Goal: Transaction & Acquisition: Purchase product/service

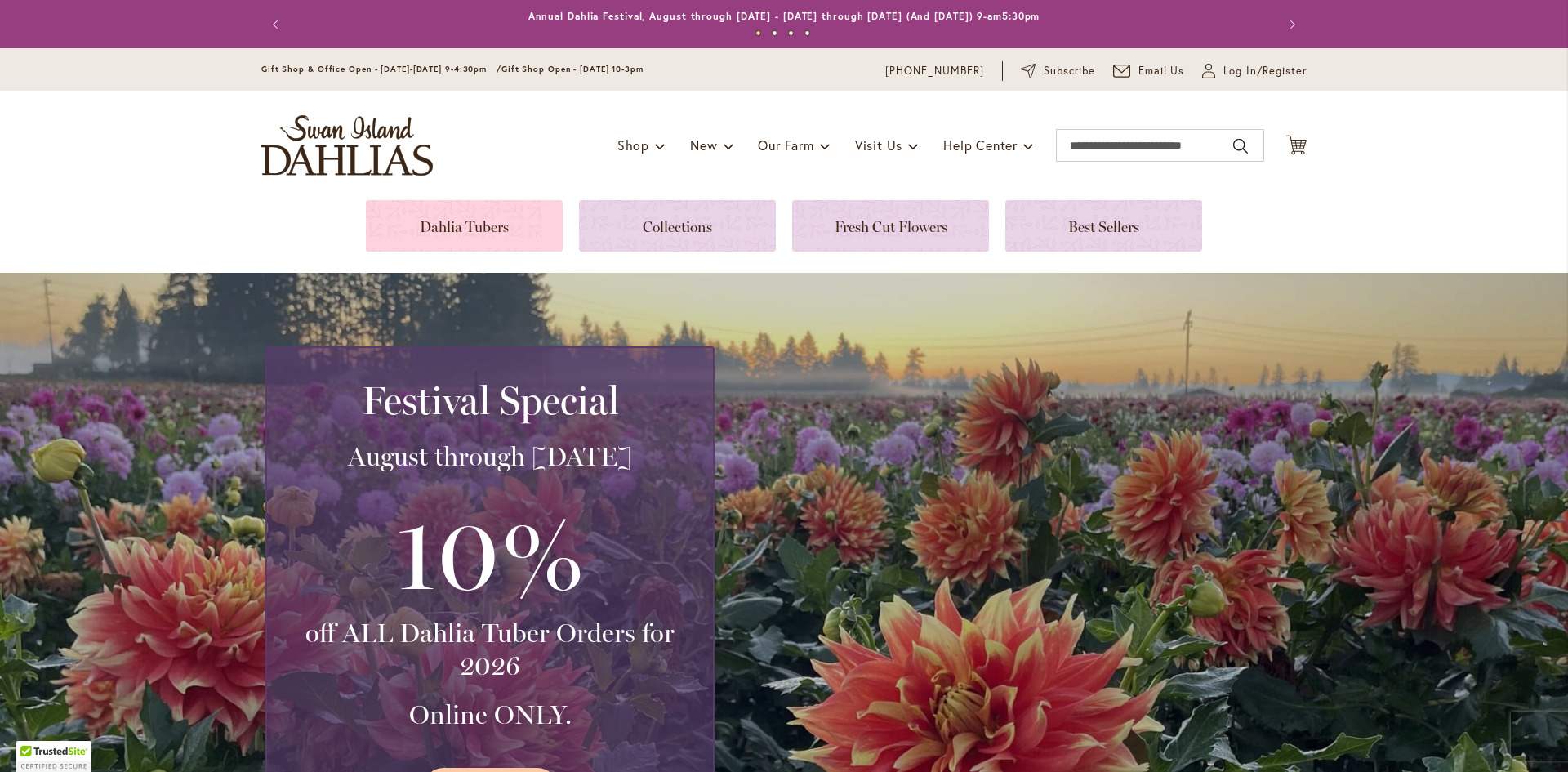
click at [434, 231] on link at bounding box center [464, 226] width 197 height 51
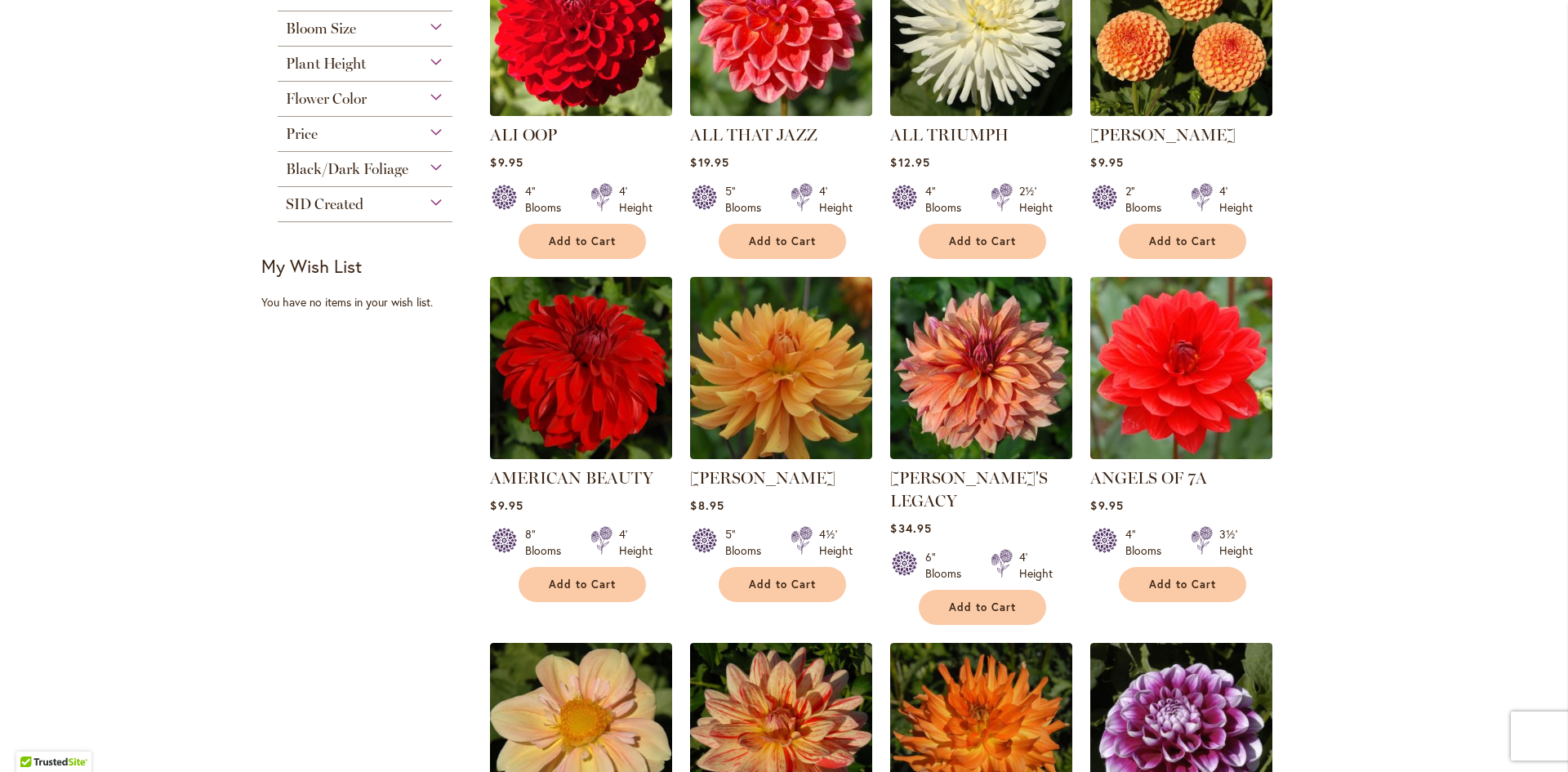
scroll to position [1225, 0]
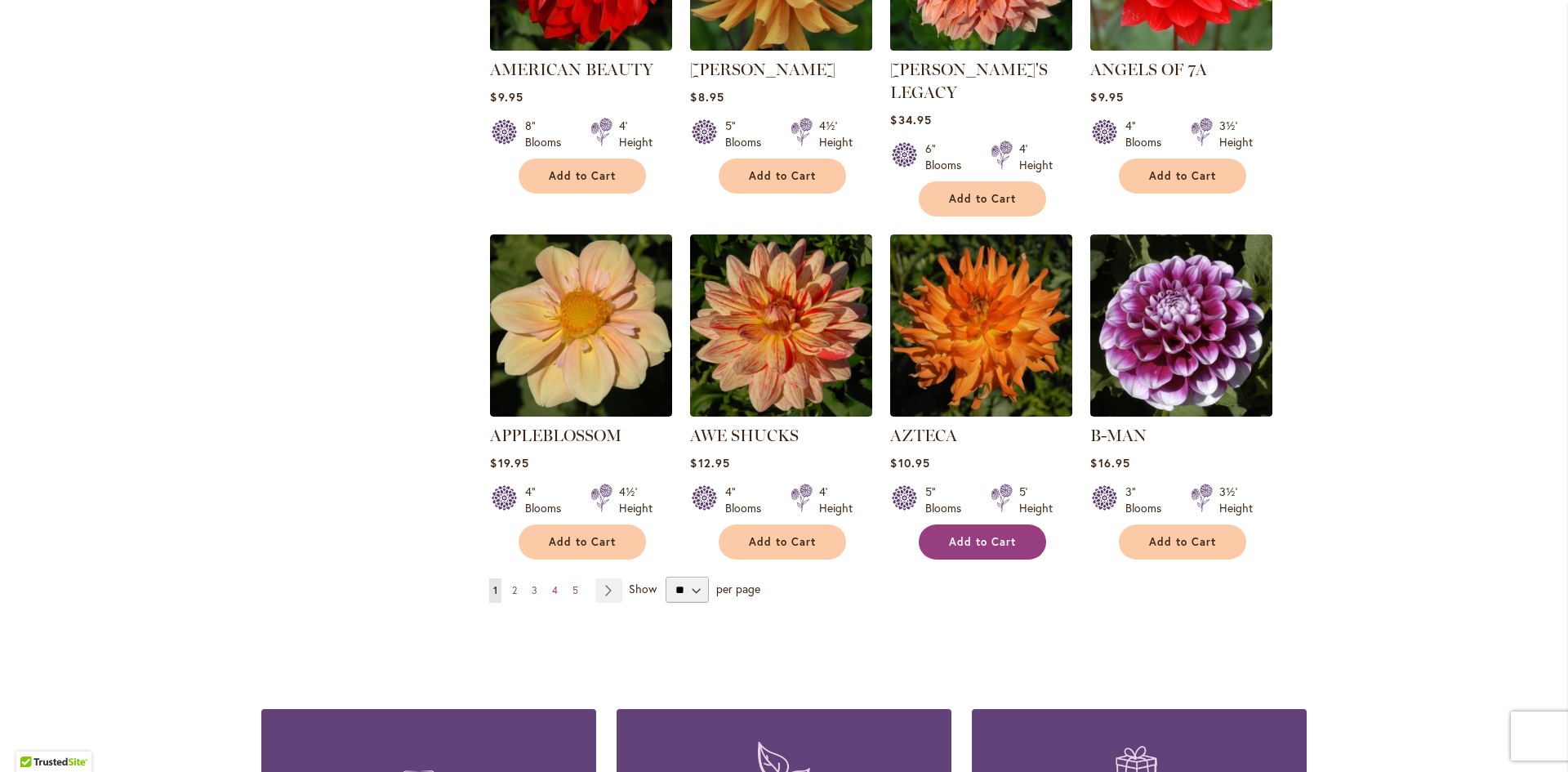
click at [994, 534] on span "Add to Cart" at bounding box center [983, 541] width 67 height 14
click at [1173, 534] on span "Add to Cart" at bounding box center [1183, 541] width 67 height 14
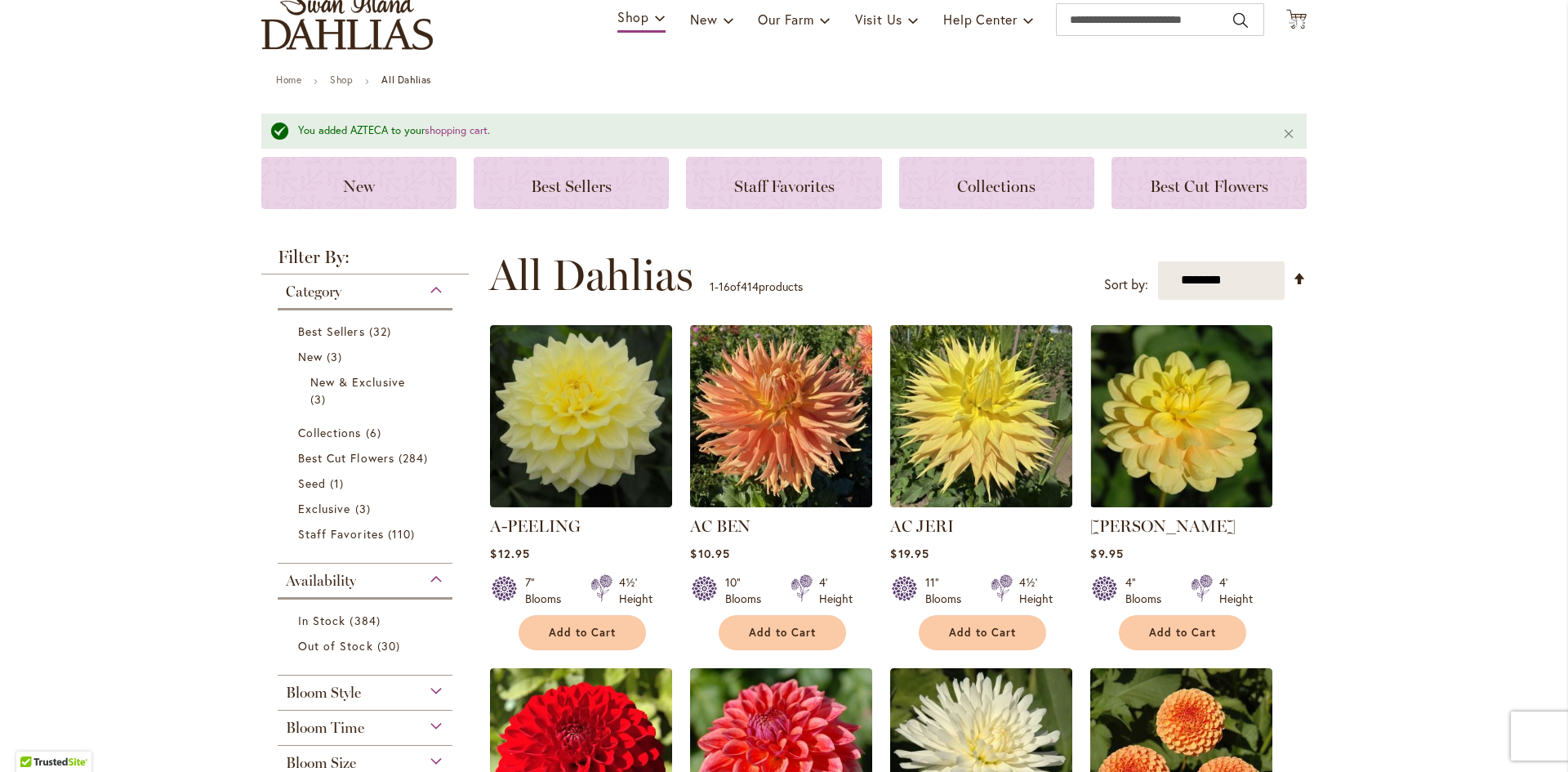
scroll to position [0, 0]
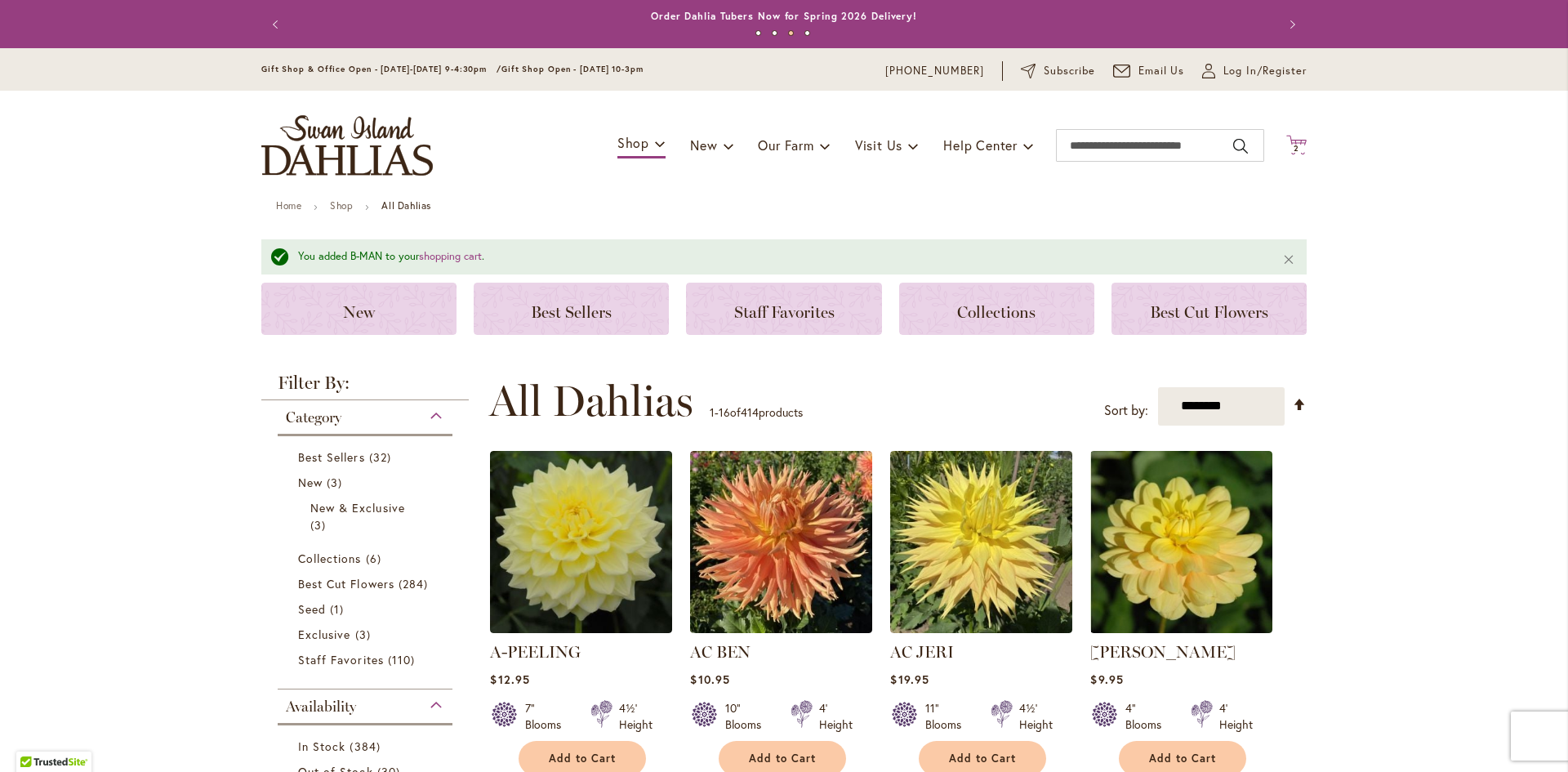
click at [1296, 141] on icon "Cart .cls-1 { fill: #231f20; }" at bounding box center [1296, 145] width 21 height 21
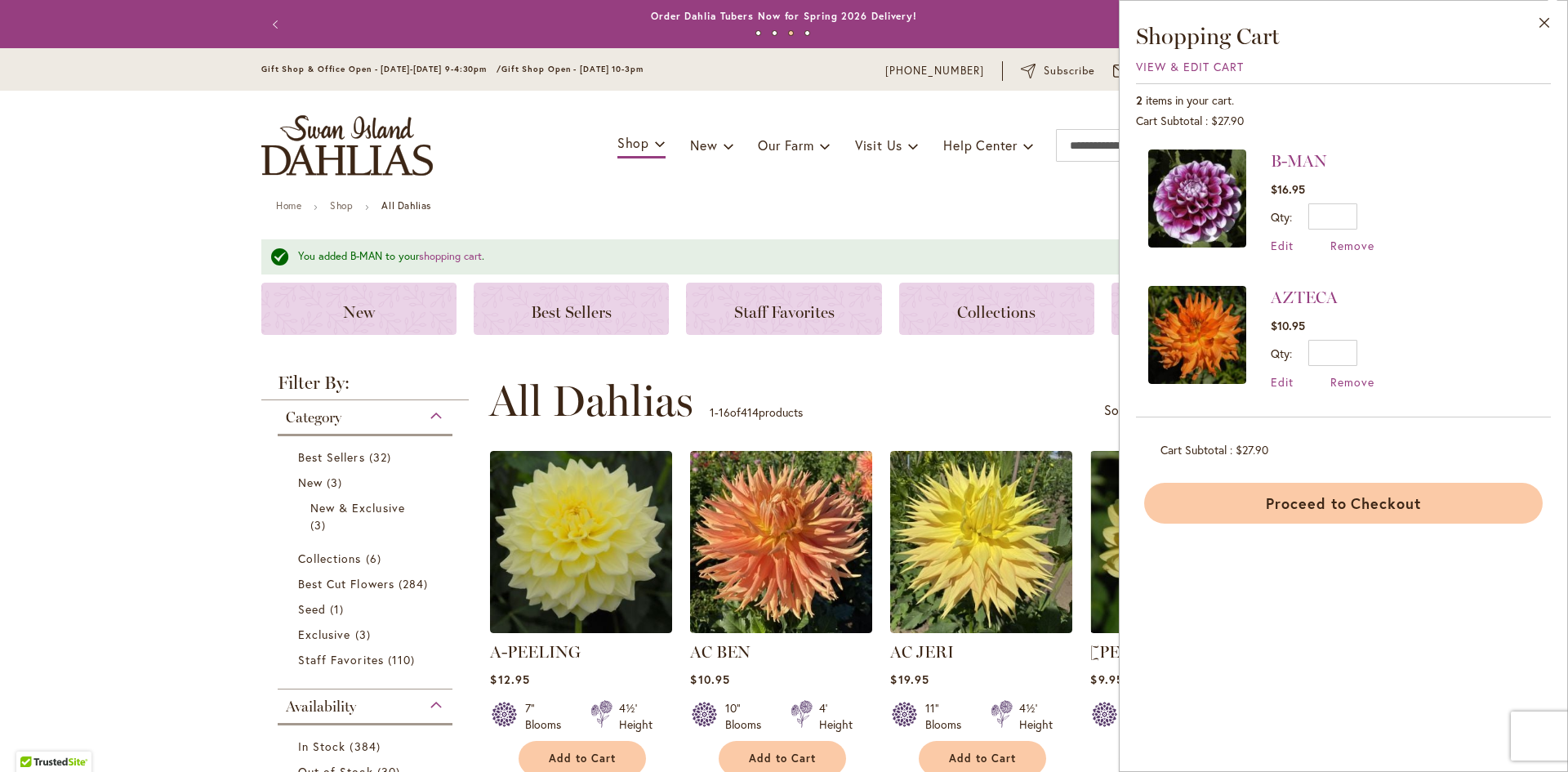
click at [1300, 492] on button "Proceed to Checkout" at bounding box center [1343, 503] width 399 height 41
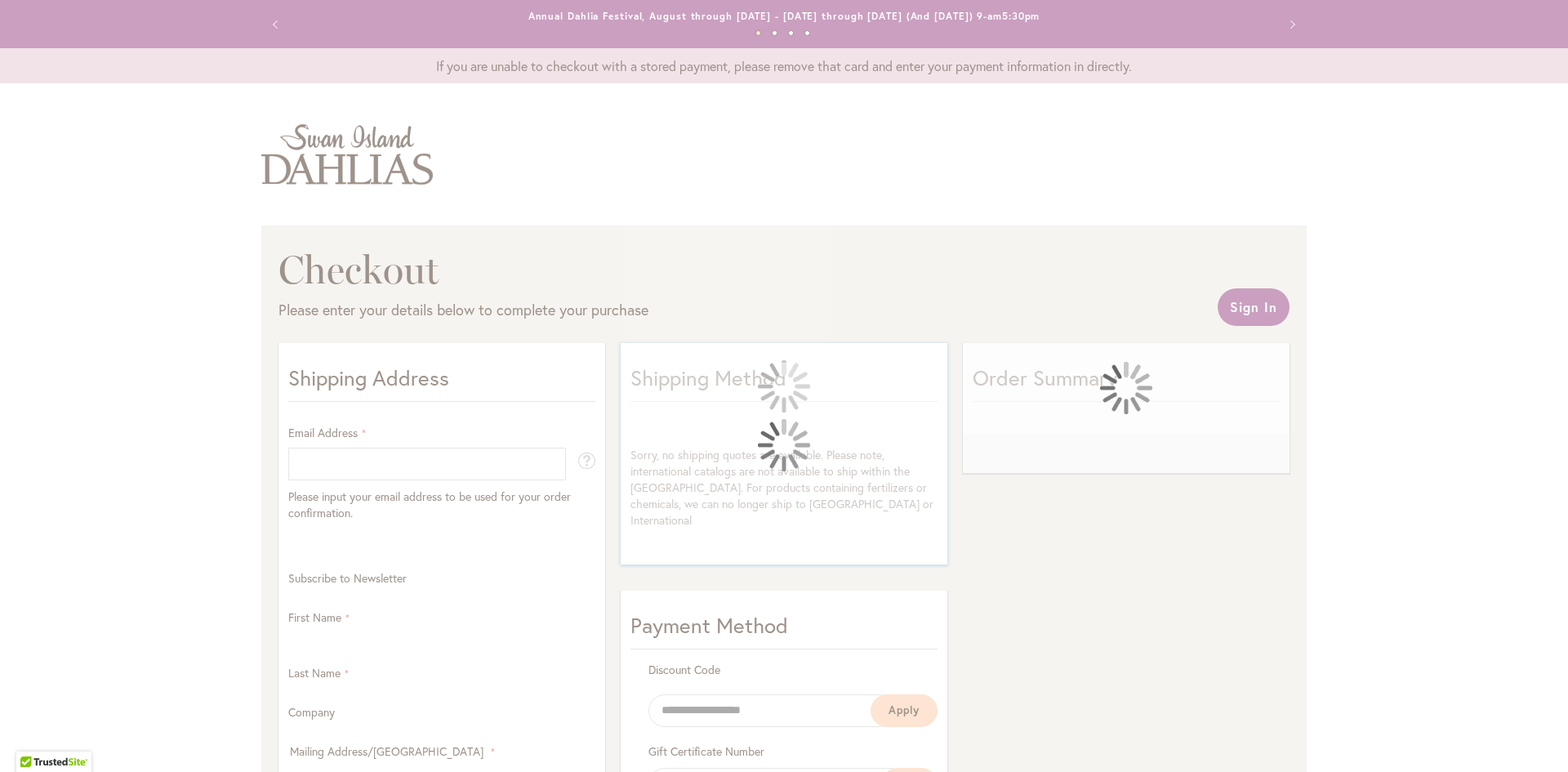
select select "**"
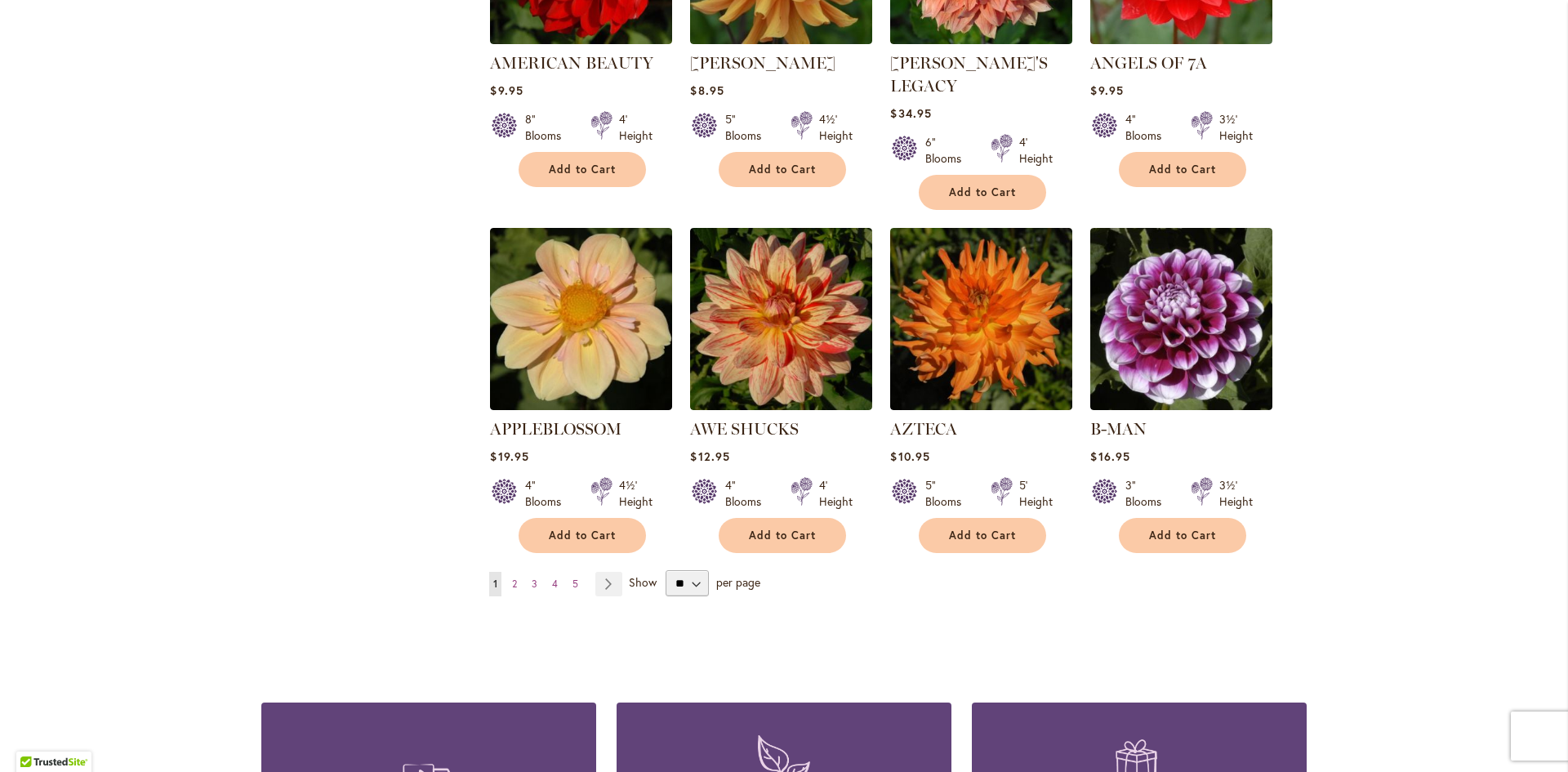
scroll to position [1337, 0]
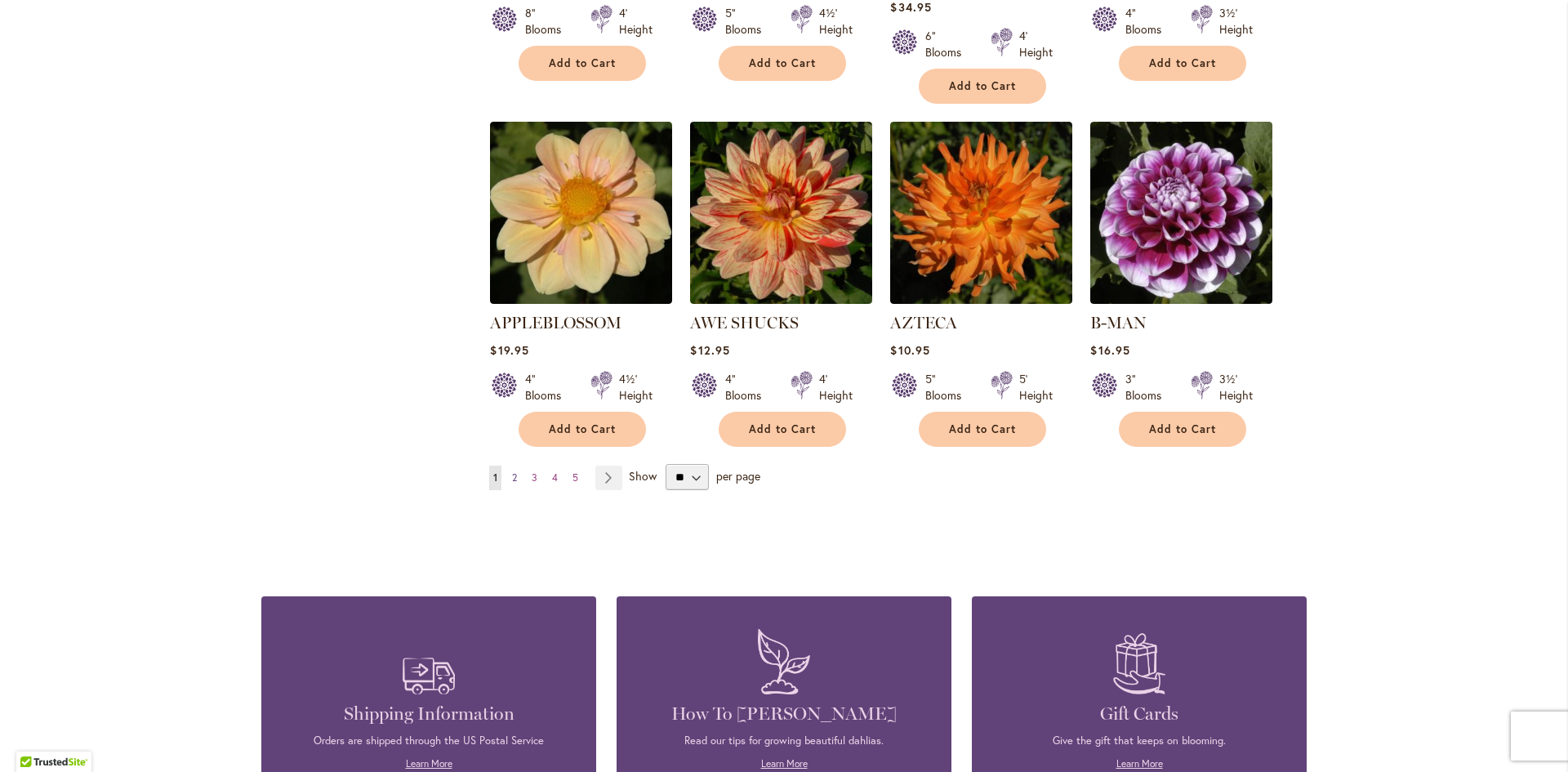
click at [512, 471] on span "2" at bounding box center [514, 477] width 5 height 12
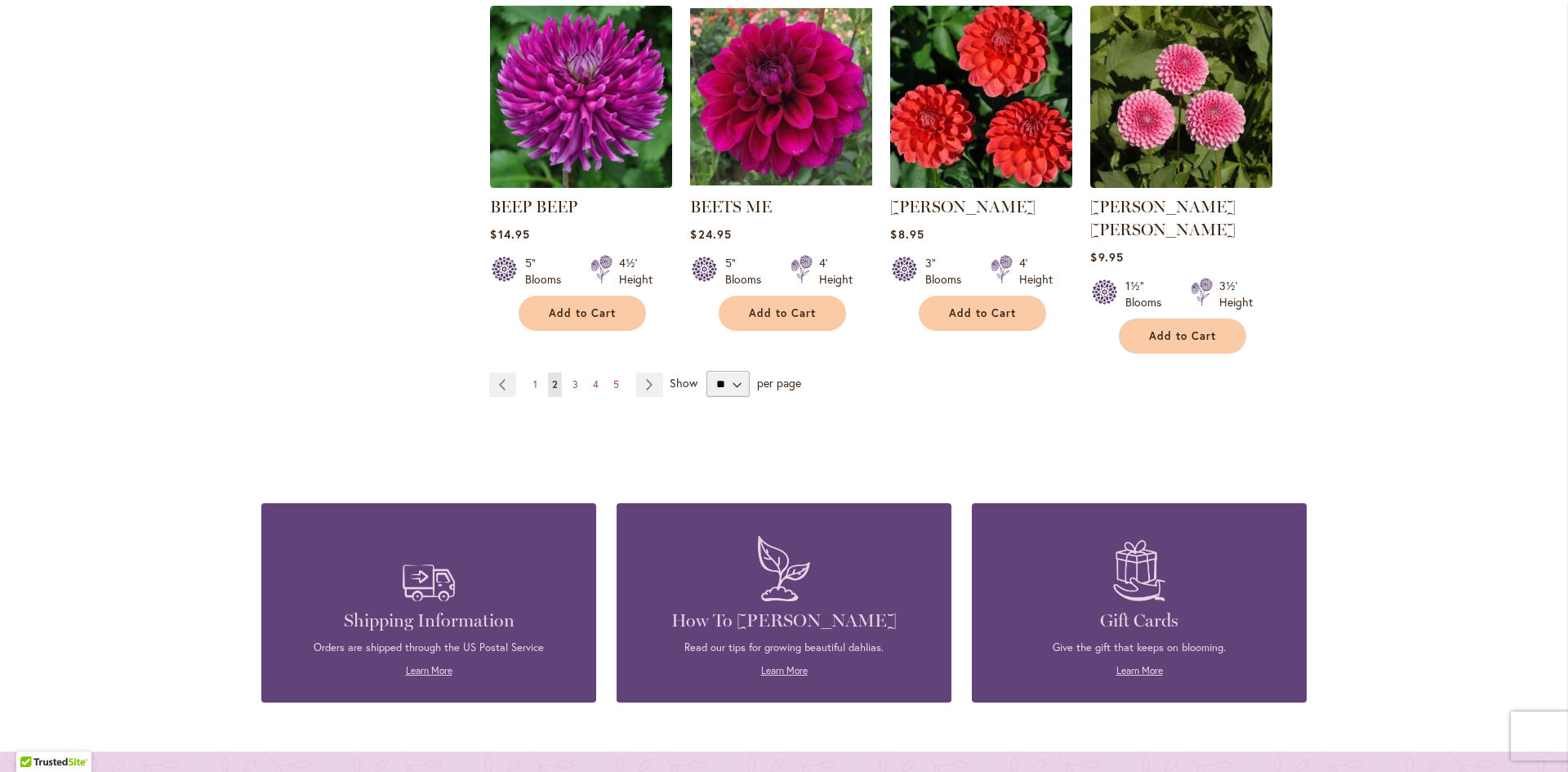
scroll to position [1552, 0]
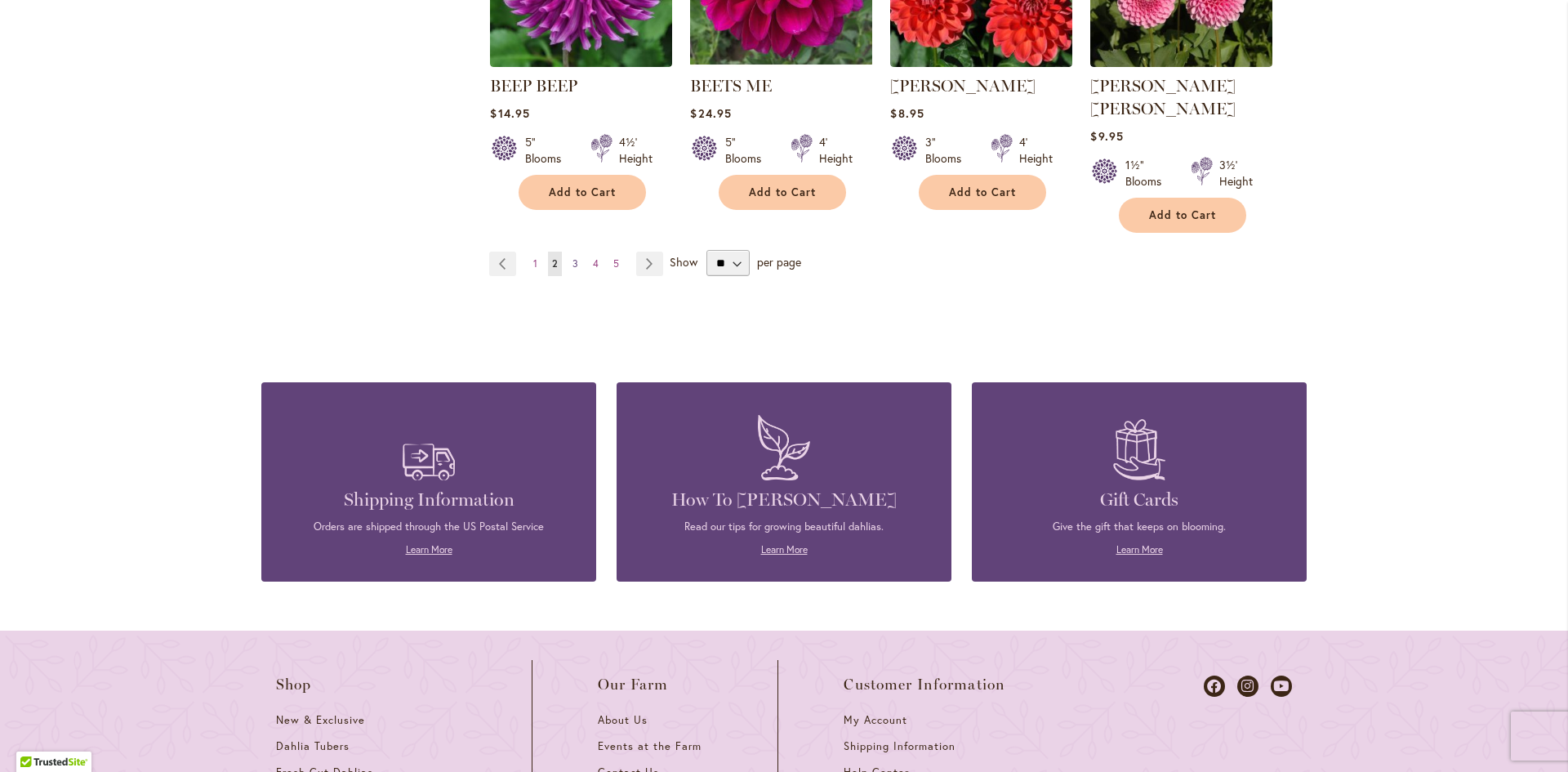
click at [572, 257] on span "3" at bounding box center [575, 263] width 6 height 12
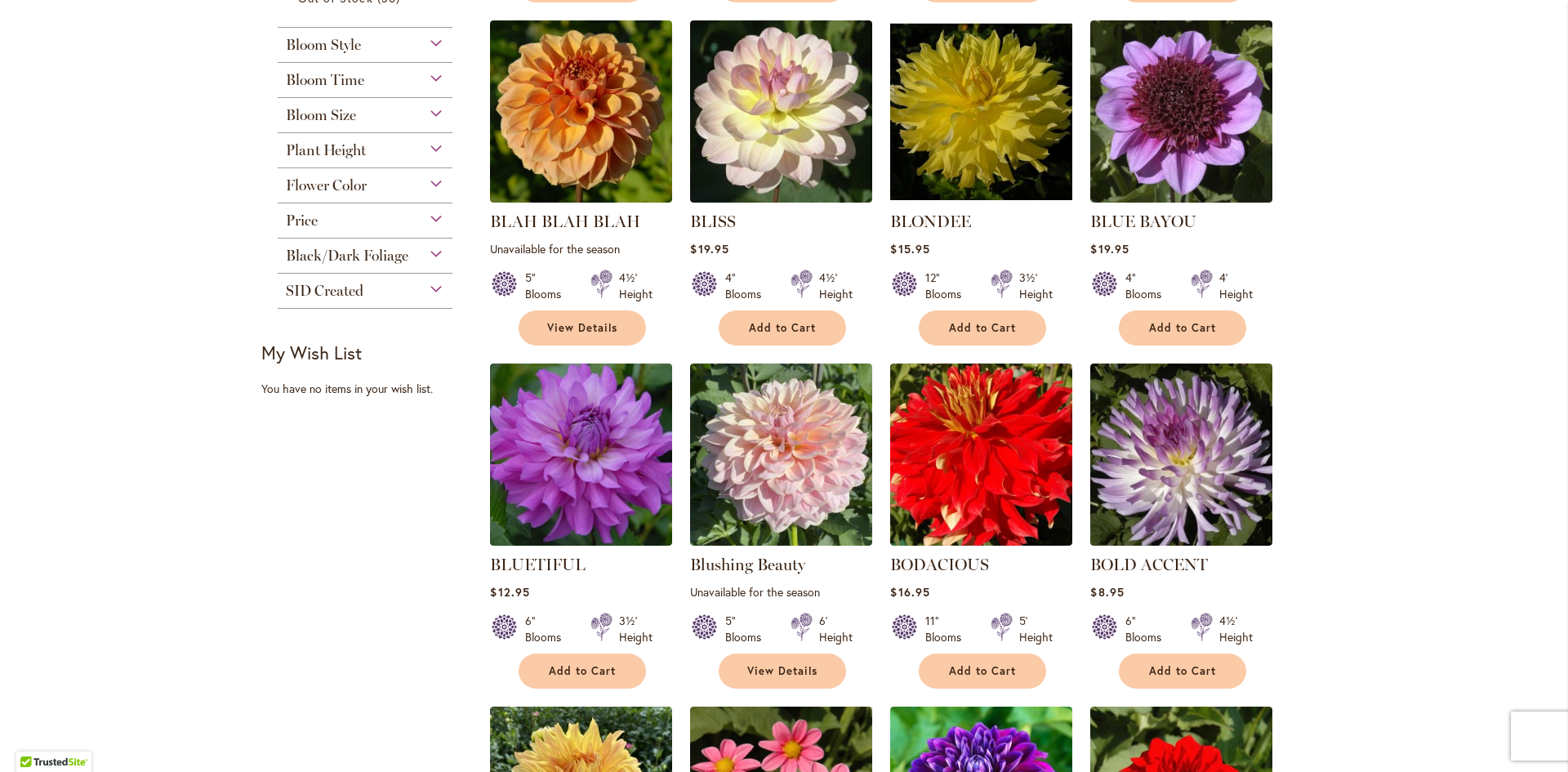
scroll to position [735, 0]
